Goal: Information Seeking & Learning: Learn about a topic

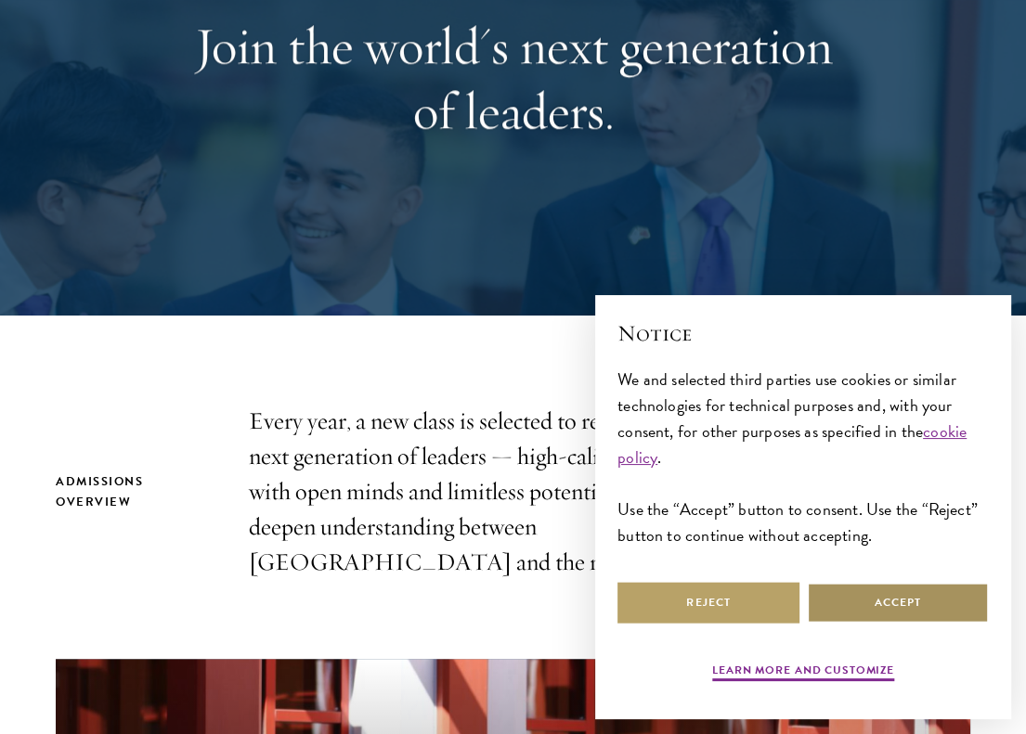
click at [918, 608] on button "Accept" at bounding box center [898, 603] width 182 height 42
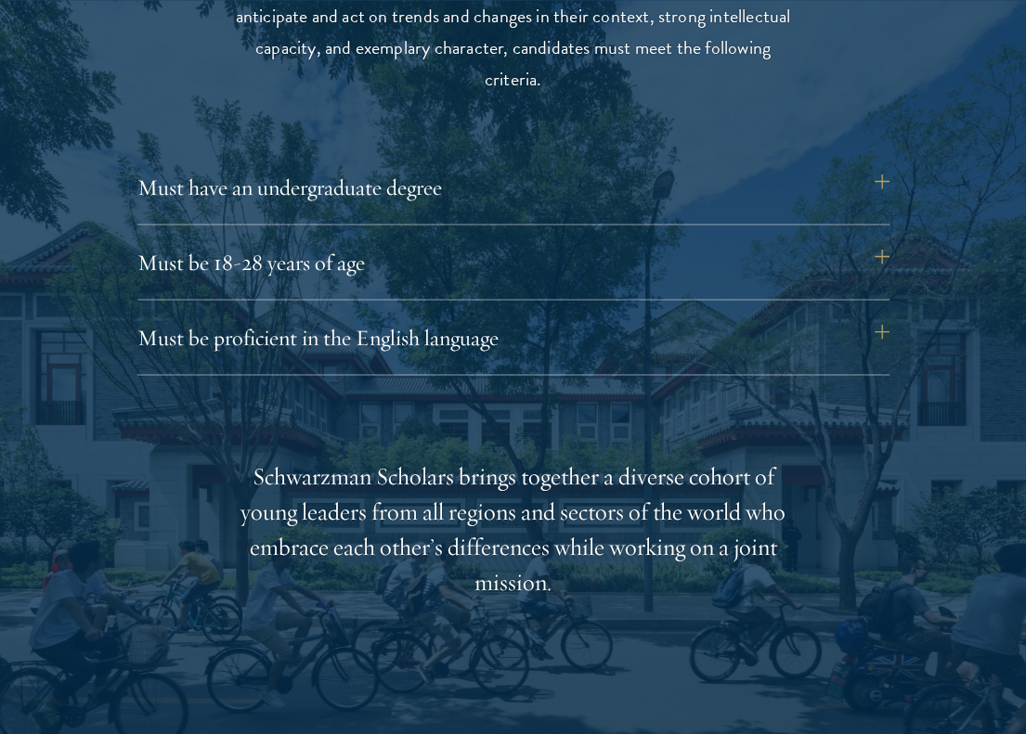
scroll to position [2497, 0]
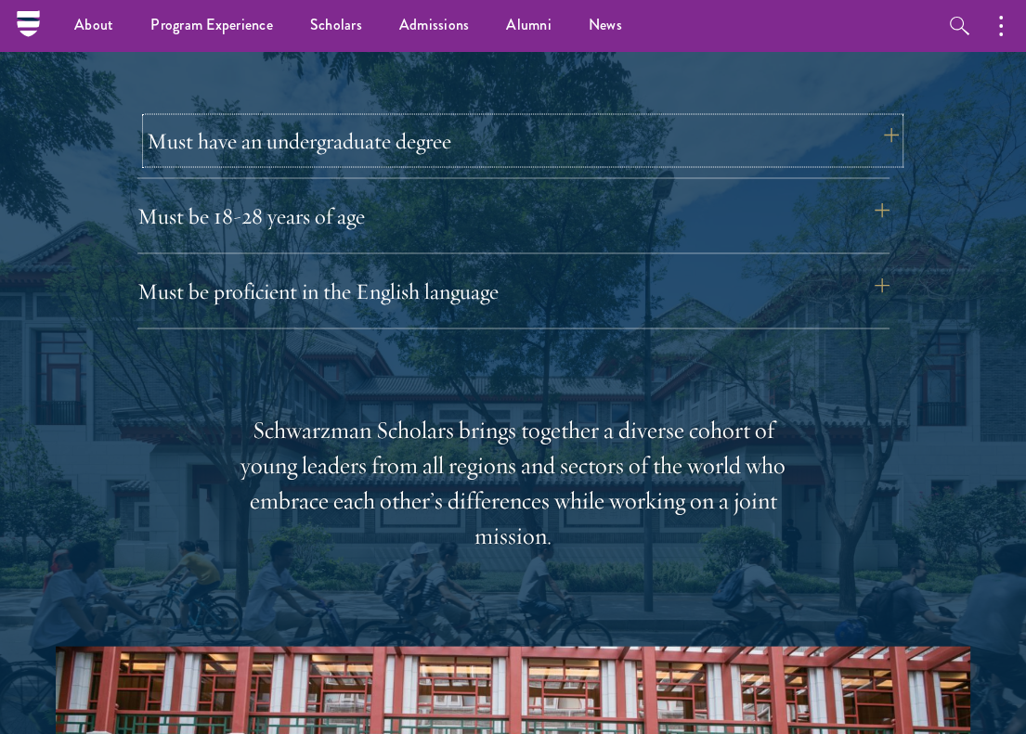
click at [874, 136] on button "Must have an undergraduate degree" at bounding box center [523, 140] width 752 height 45
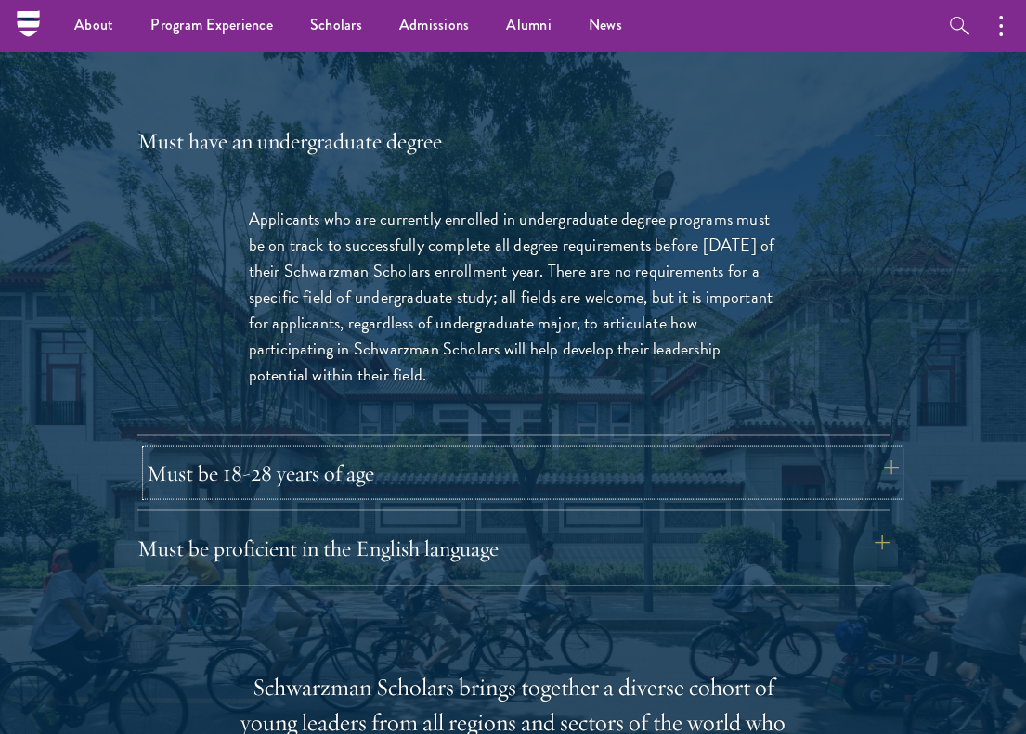
click at [717, 470] on button "Must be 18-28 years of age" at bounding box center [523, 472] width 752 height 45
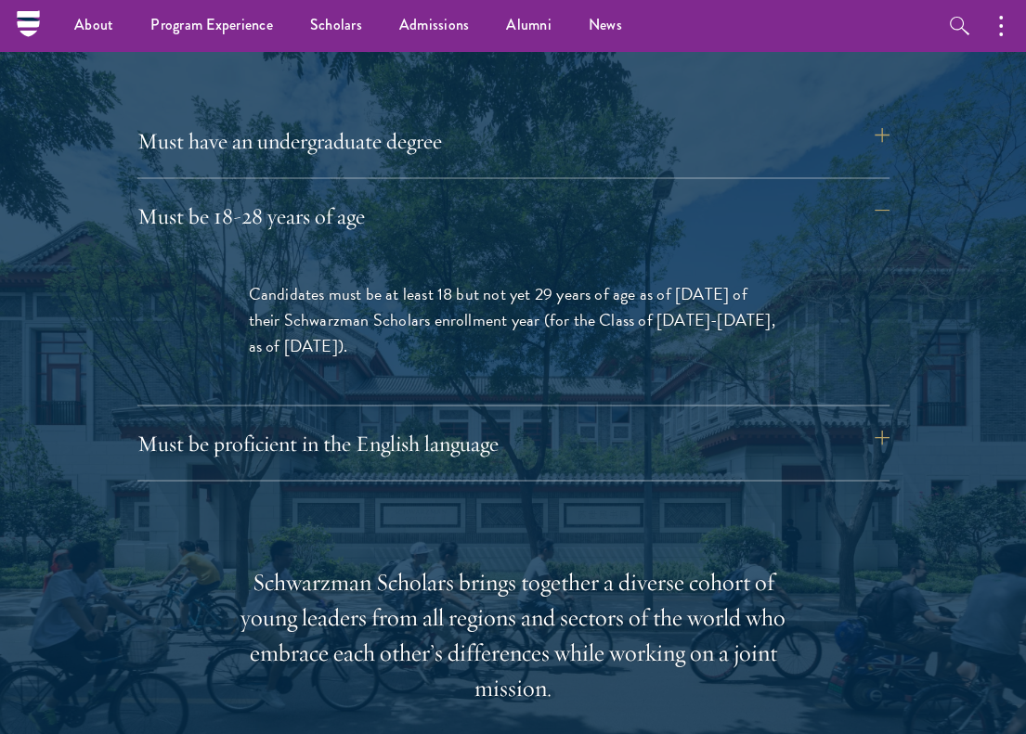
drag, startPoint x: 531, startPoint y: 281, endPoint x: 587, endPoint y: 343, distance: 82.8
click at [587, 343] on p "Candidates must be at least 18 but not yet 29 years of age as of [DATE] of thei…" at bounding box center [513, 319] width 529 height 78
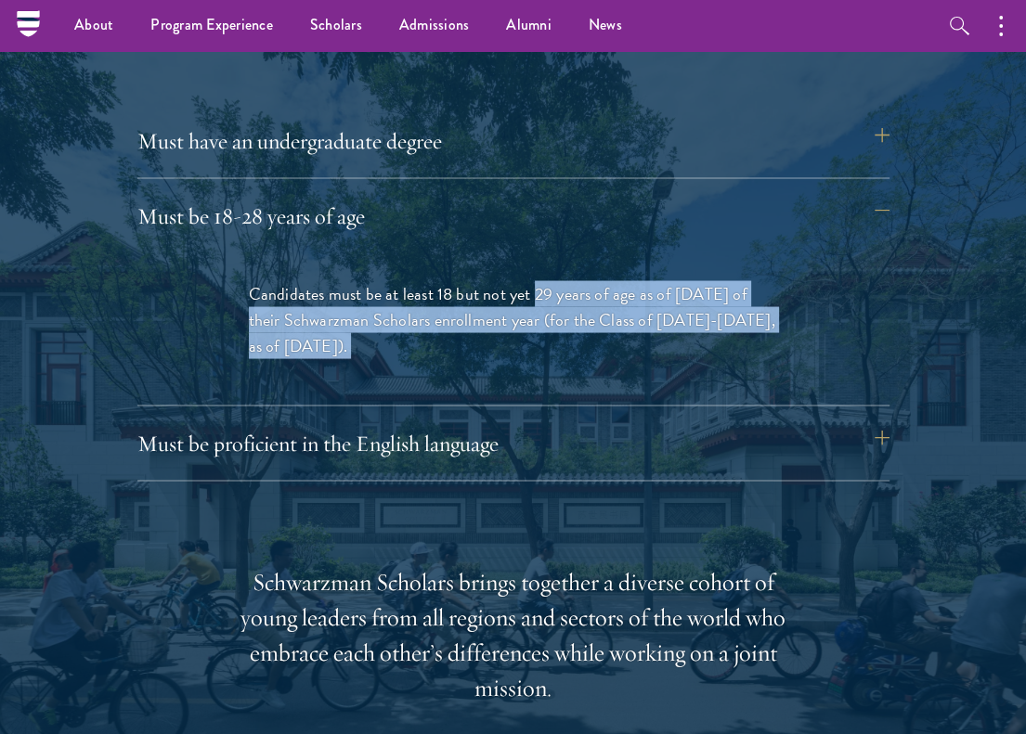
drag, startPoint x: 587, startPoint y: 343, endPoint x: 536, endPoint y: 284, distance: 77.6
click at [536, 284] on p "Candidates must be at least 18 but not yet 29 years of age as of [DATE] of thei…" at bounding box center [513, 319] width 529 height 78
click at [536, 284] on span "Candidates must be at least 18 but not yet 29 years of age as of [DATE] of thei…" at bounding box center [512, 318] width 526 height 77
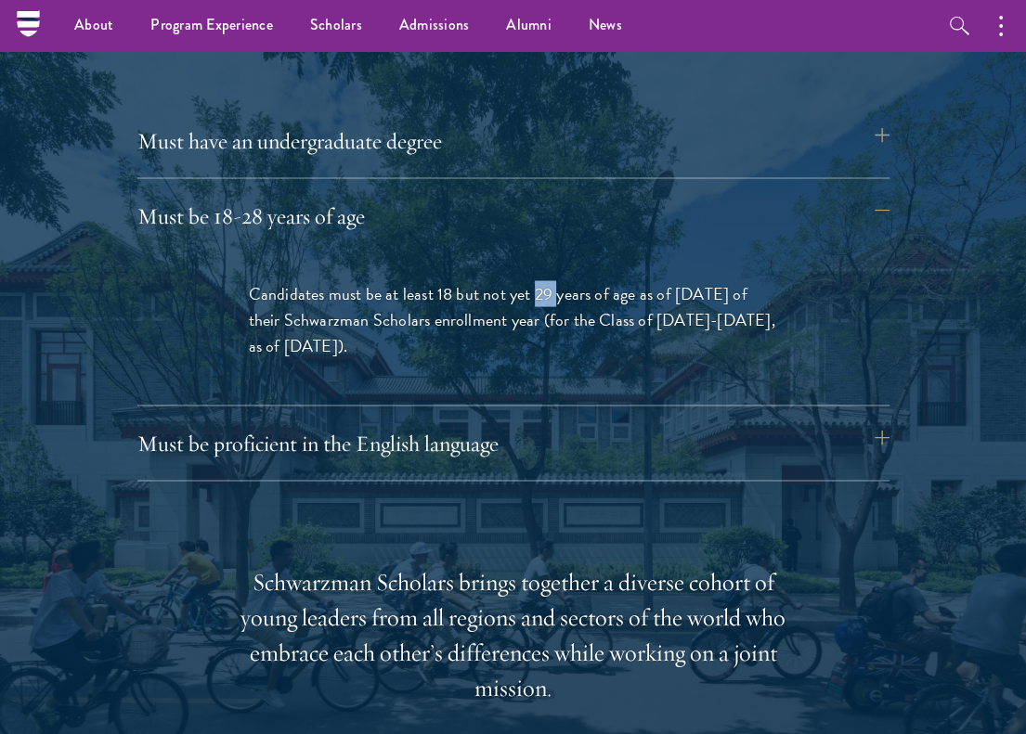
click at [536, 284] on span "Candidates must be at least 18 but not yet 29 years of age as of [DATE] of thei…" at bounding box center [512, 318] width 526 height 77
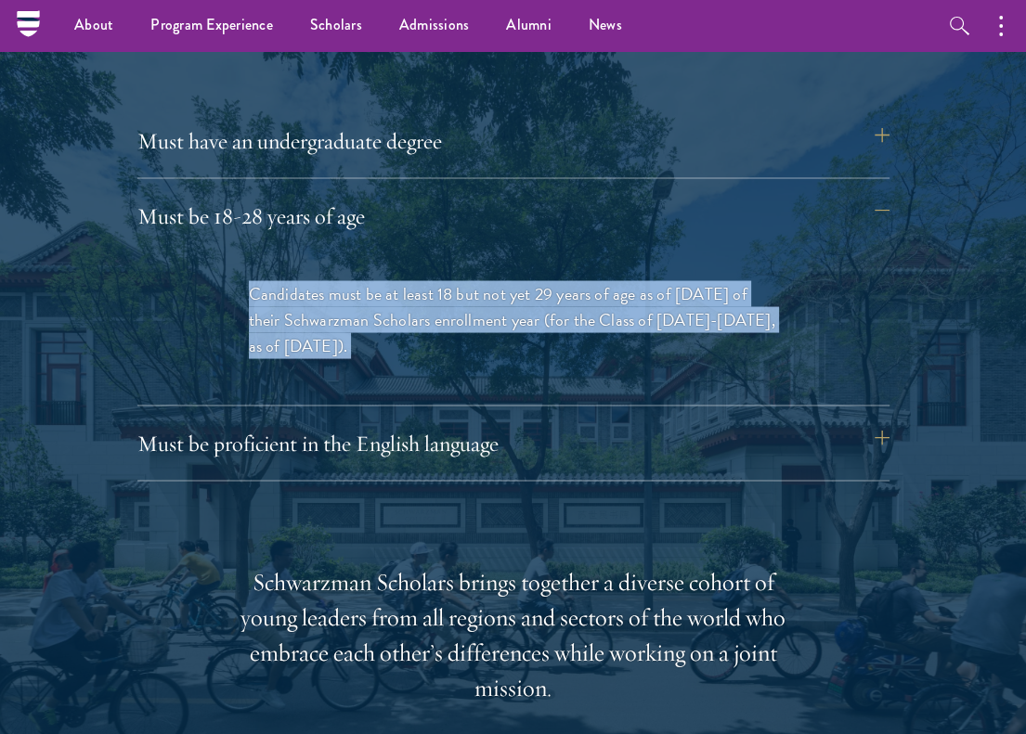
click at [536, 284] on span "Candidates must be at least 18 but not yet 29 years of age as of [DATE] of thei…" at bounding box center [512, 318] width 526 height 77
